Goal: Task Accomplishment & Management: Manage account settings

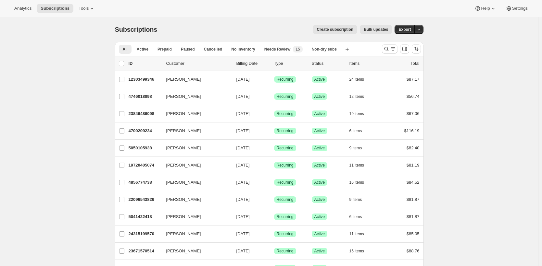
click at [172, 34] on div "Subscriptions. This page is ready Subscriptions Create subscription Bulk update…" at bounding box center [269, 29] width 308 height 25
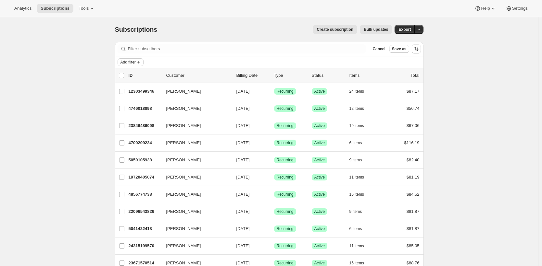
click at [140, 60] on icon "Add filter" at bounding box center [138, 62] width 5 height 5
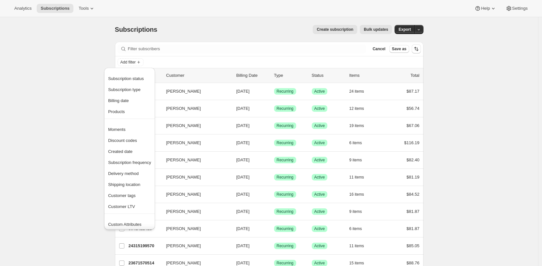
click at [135, 118] on div "Subscription status Subscription type Billing date Products" at bounding box center [129, 95] width 51 height 45
click at [136, 114] on span "Products" at bounding box center [129, 112] width 43 height 6
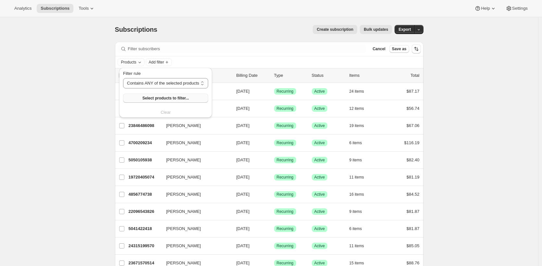
click at [153, 101] on button "Select products to filter..." at bounding box center [165, 98] width 85 height 9
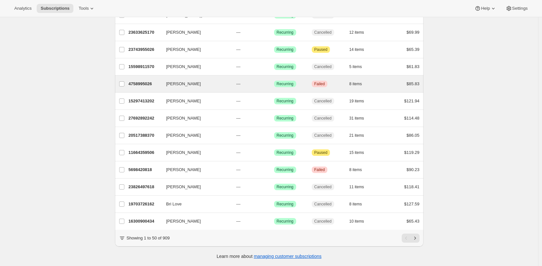
scroll to position [716, 0]
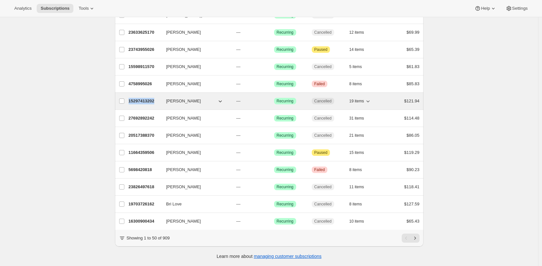
click at [136, 98] on p "15297413202" at bounding box center [145, 101] width 32 height 6
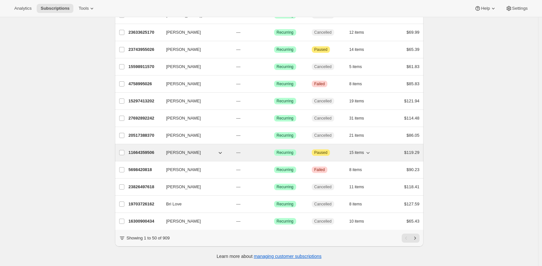
click at [145, 150] on p "11664359506" at bounding box center [145, 153] width 32 height 6
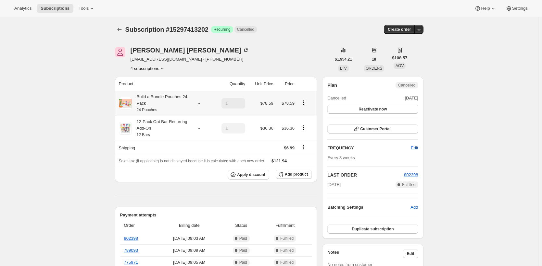
click at [148, 108] on small "24 Pouches" at bounding box center [147, 110] width 20 height 5
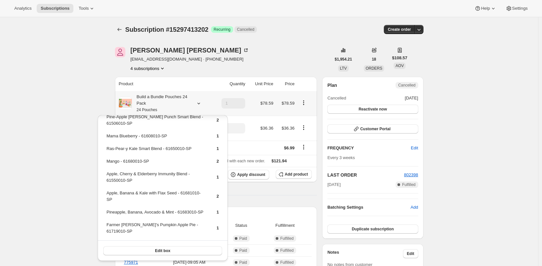
scroll to position [150, 0]
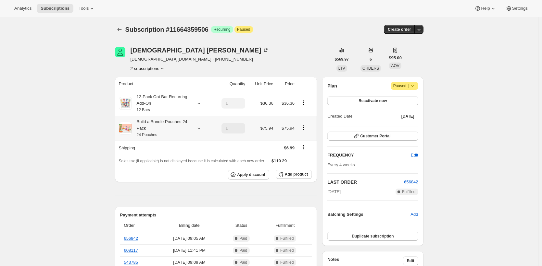
click at [183, 127] on div "Build a Bundle Pouches 24 Pack 24 Pouches" at bounding box center [161, 128] width 58 height 19
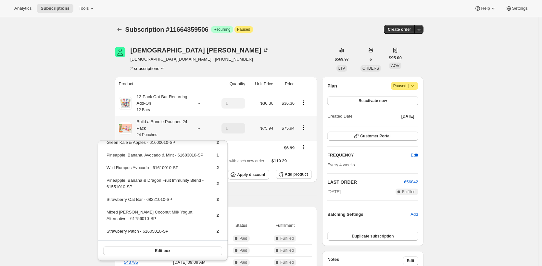
scroll to position [86, 0]
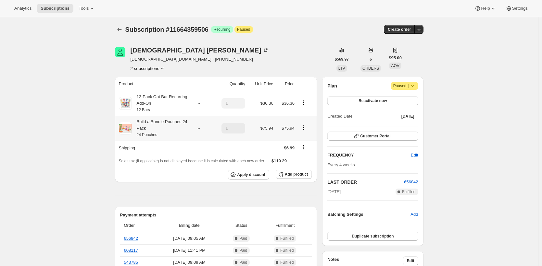
click at [143, 125] on div "Build a Bundle Pouches 24 Pack 24 Pouches" at bounding box center [161, 128] width 58 height 19
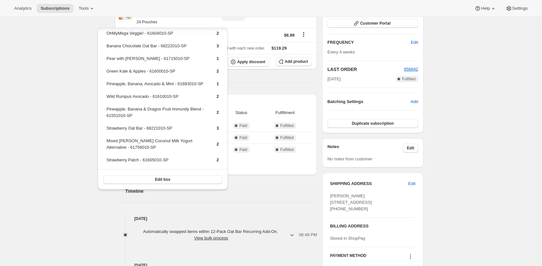
scroll to position [118, 0]
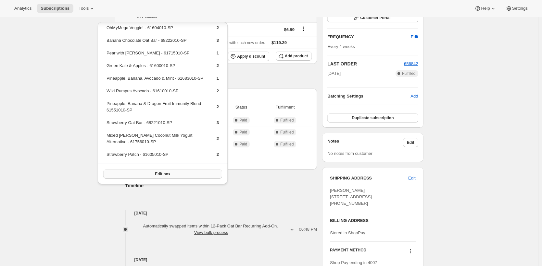
click at [203, 175] on button "Edit box" at bounding box center [162, 174] width 119 height 9
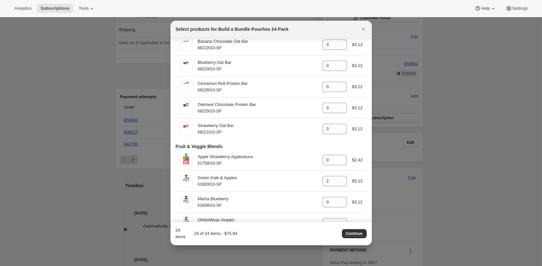
scroll to position [225, 0]
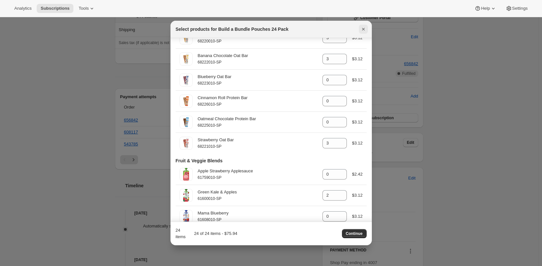
click at [366, 30] on icon "Close" at bounding box center [363, 29] width 6 height 6
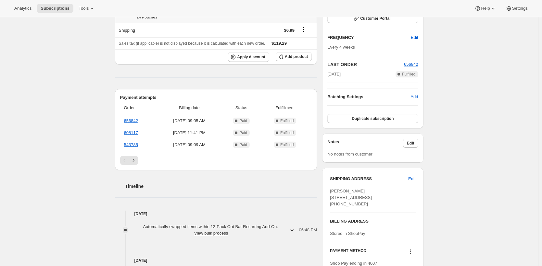
scroll to position [0, 0]
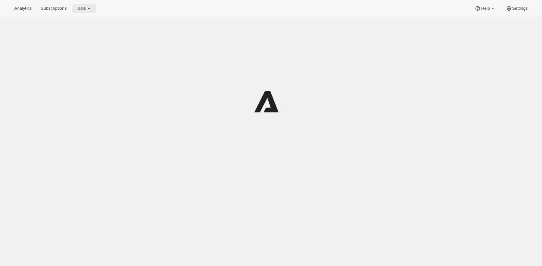
click at [86, 8] on span "Tools" at bounding box center [81, 8] width 10 height 5
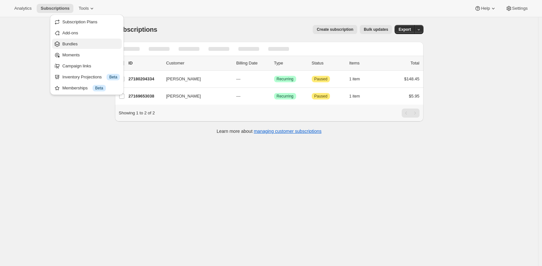
click at [84, 44] on span "Bundles" at bounding box center [90, 44] width 57 height 6
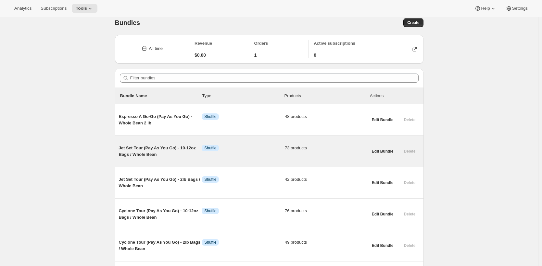
scroll to position [12, 0]
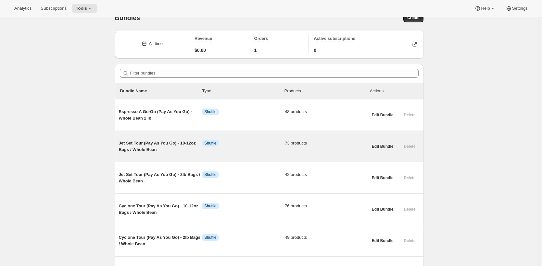
click at [171, 142] on span "Jet Set Tour (Pay As You Go) - 10-12oz Bags / Whole Bean" at bounding box center [160, 146] width 83 height 13
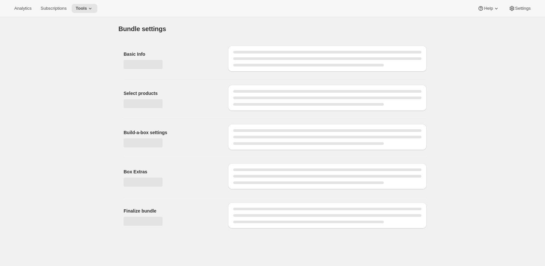
type input "Jet Set Tour (Pay As You Go) - 10-12oz Bags / Whole Bean"
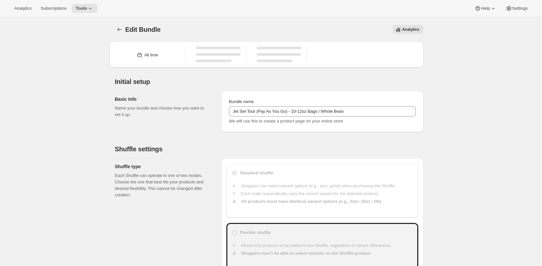
type input "20"
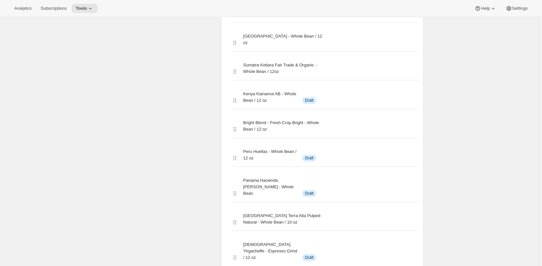
scroll to position [2306, 0]
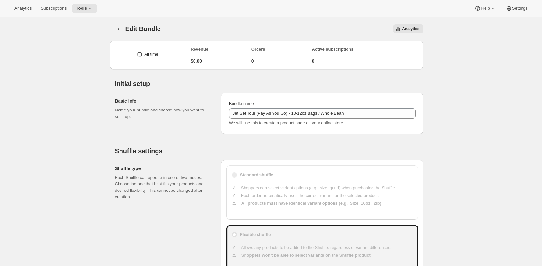
scroll to position [0, 0]
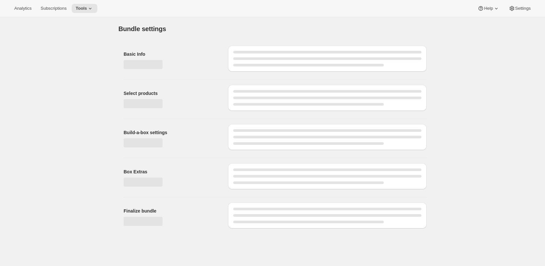
type input "Jet Set Tour (Pay As You Go) - 10-12oz Bags / Whole Bean"
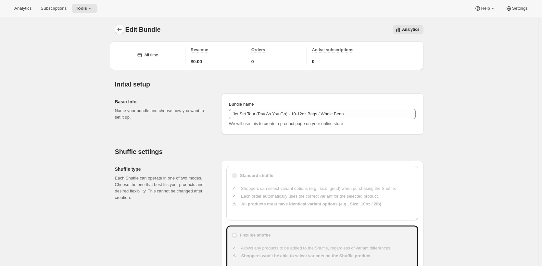
type input "20"
click at [121, 28] on icon "Bundles" at bounding box center [119, 29] width 6 height 6
